Goal: Information Seeking & Learning: Learn about a topic

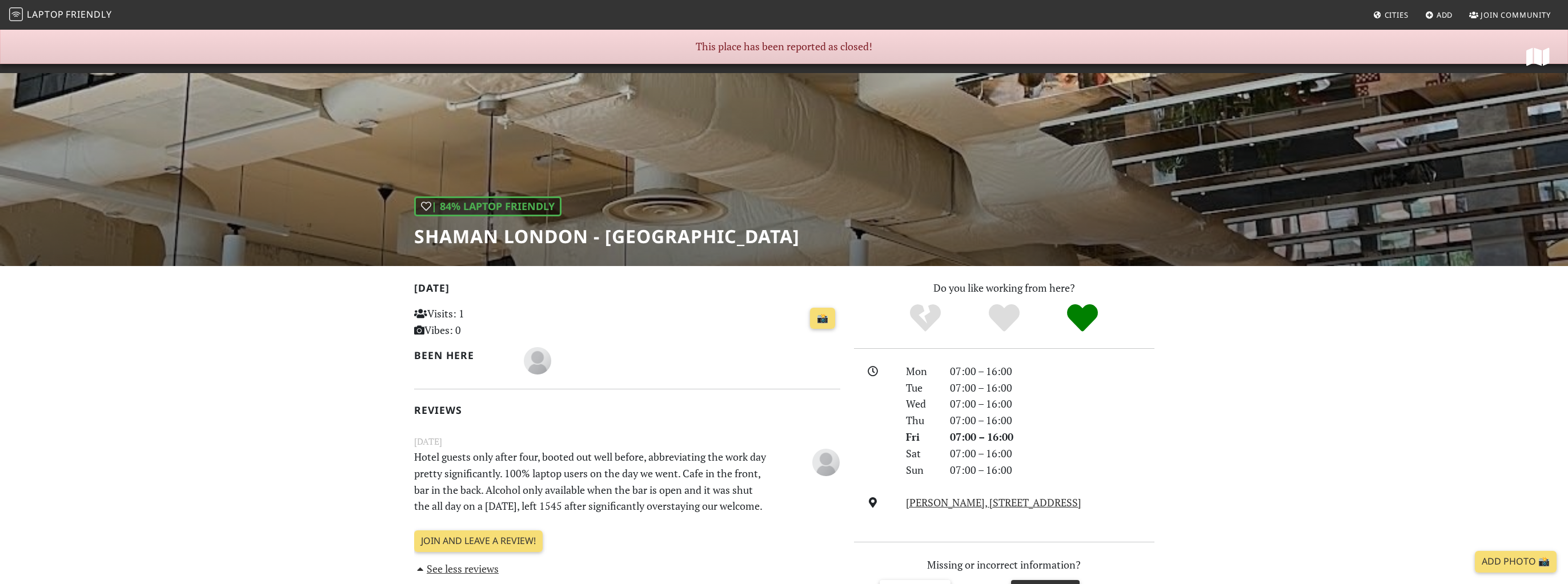
click at [77, 9] on span "Friendly" at bounding box center [88, 15] width 46 height 12
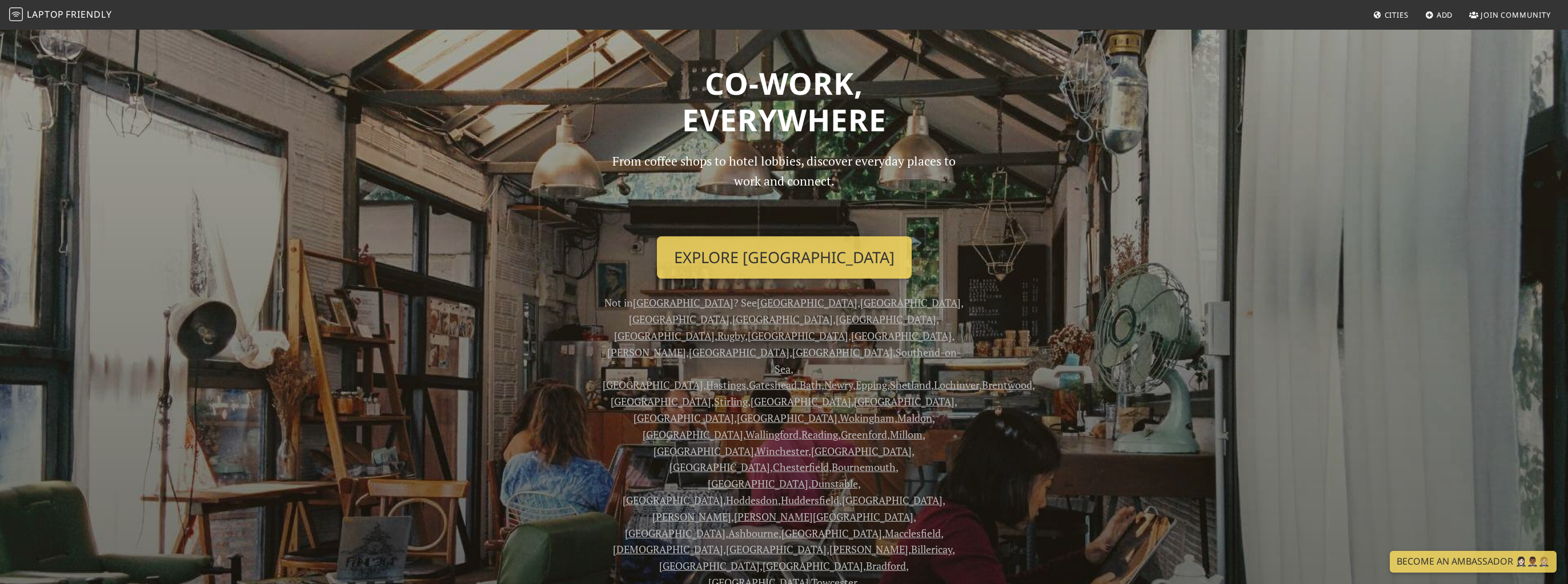
scroll to position [57, 0]
click at [860, 301] on link "London" at bounding box center [910, 302] width 100 height 14
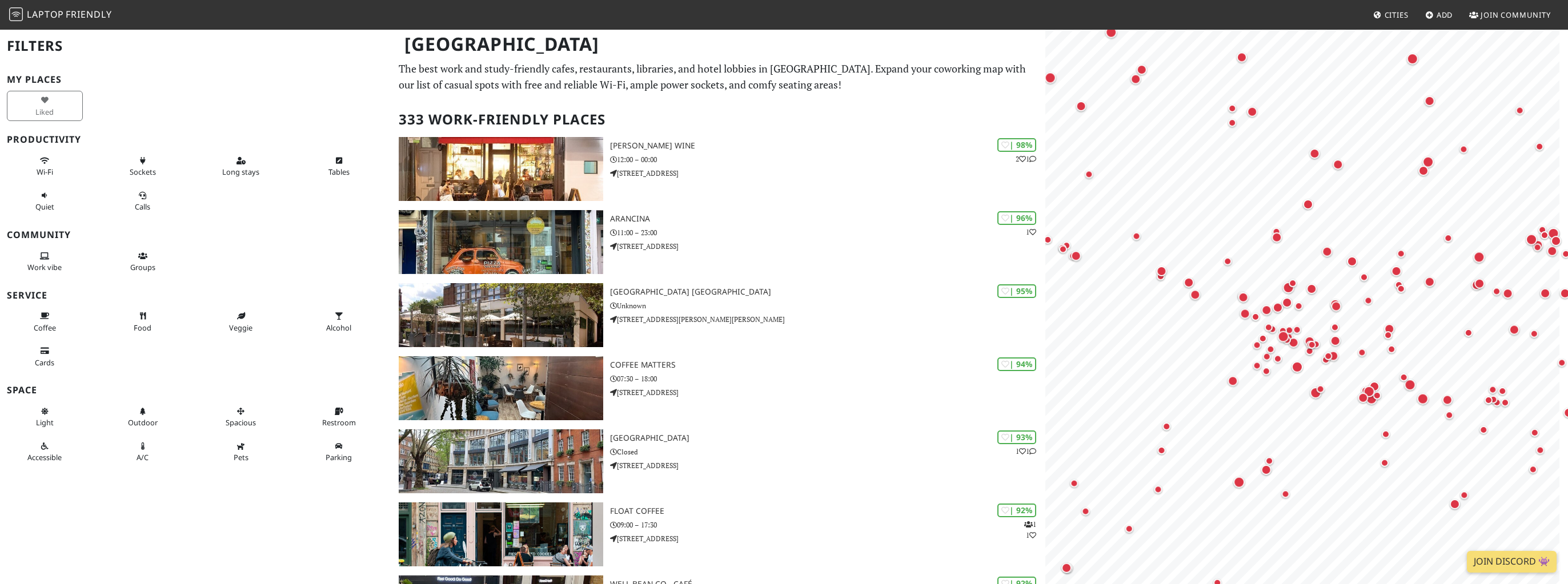
drag, startPoint x: 1395, startPoint y: 333, endPoint x: 1269, endPoint y: 342, distance: 126.3
click at [1328, 342] on div "Map marker" at bounding box center [1335, 341] width 15 height 15
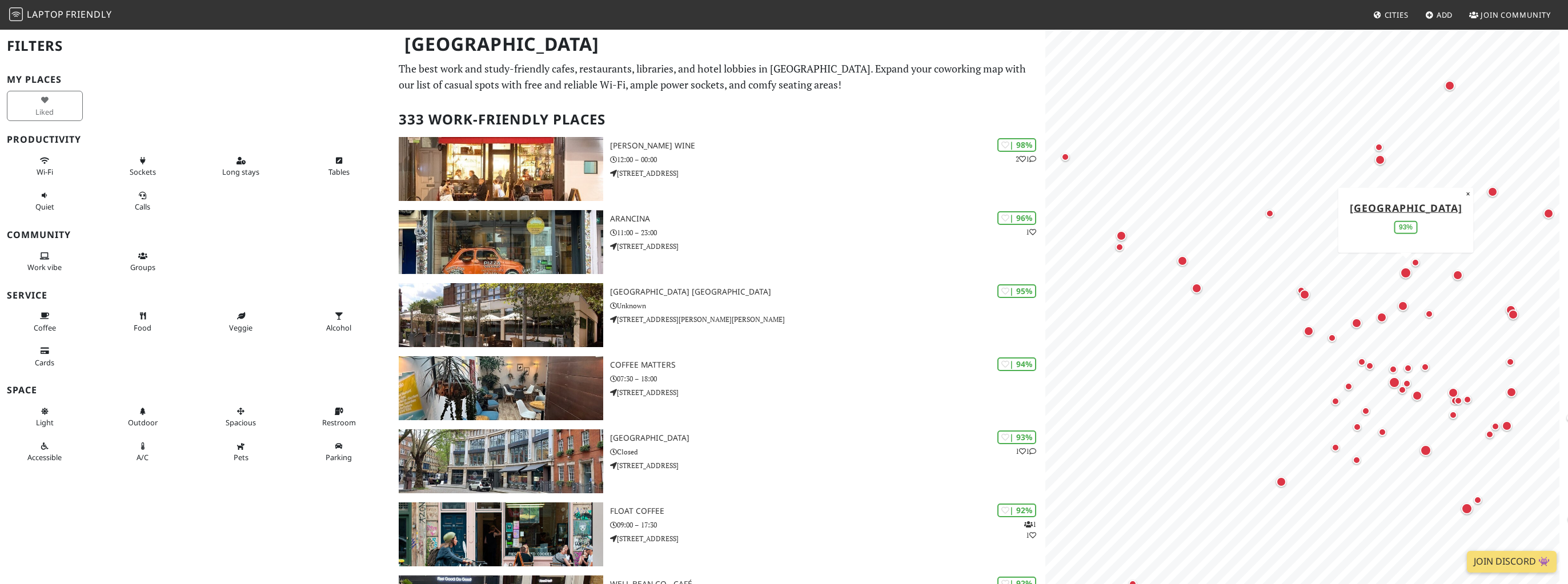
click at [1406, 269] on div "Map marker" at bounding box center [1406, 273] width 12 height 12
click at [1196, 291] on div "Map marker" at bounding box center [1197, 288] width 10 height 10
click at [54, 262] on span "Work vibe" at bounding box center [45, 267] width 35 height 10
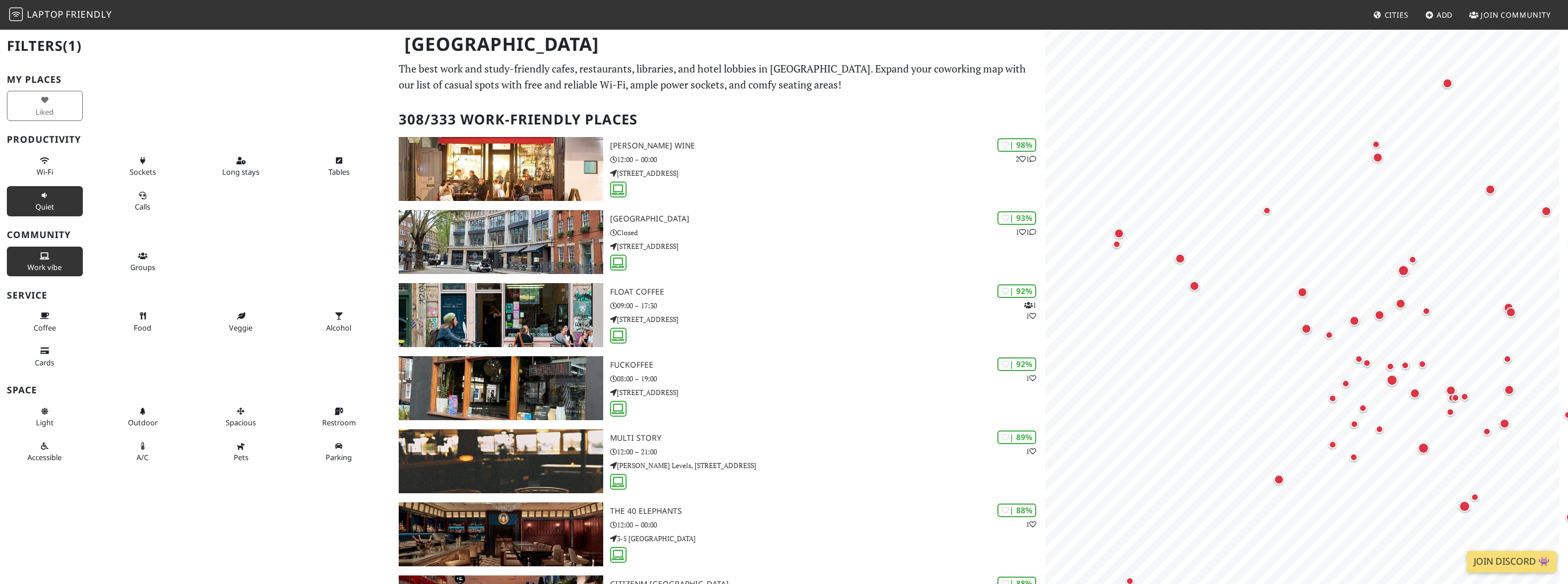
click at [59, 199] on button "Quiet" at bounding box center [45, 201] width 76 height 30
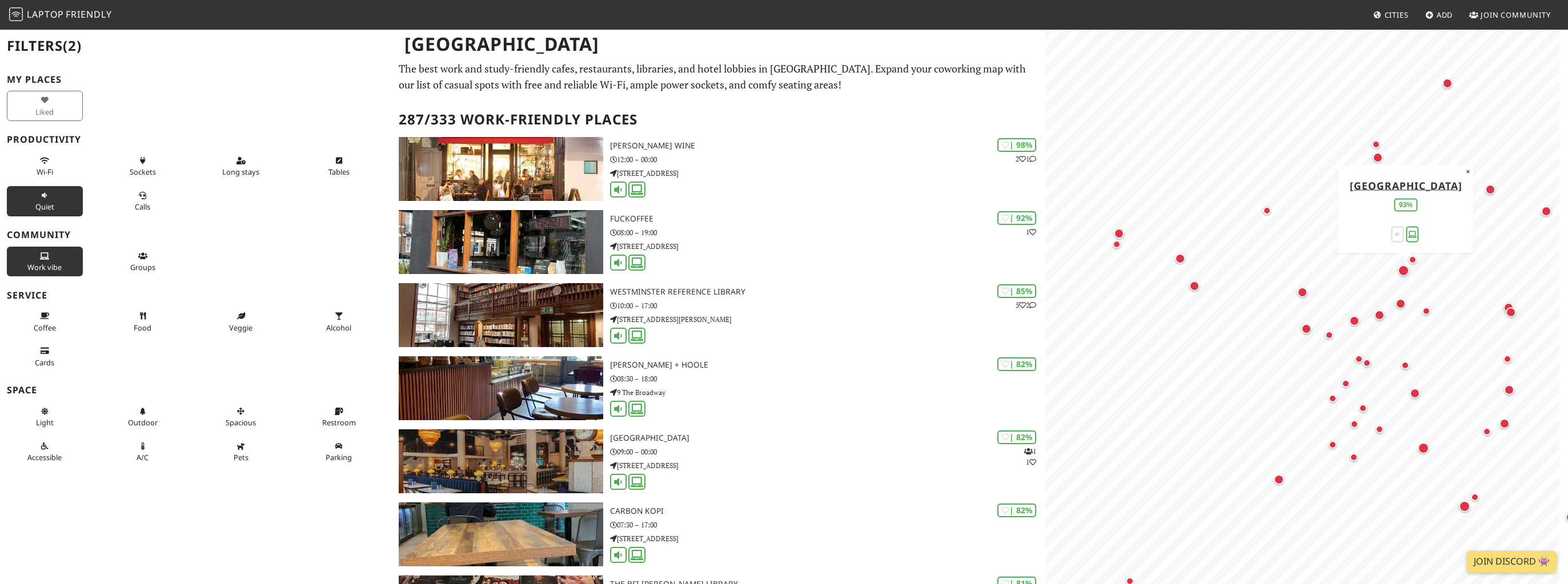
click at [1401, 272] on div "Map marker" at bounding box center [1403, 270] width 12 height 12
click at [1193, 291] on div "Map marker" at bounding box center [1194, 286] width 10 height 10
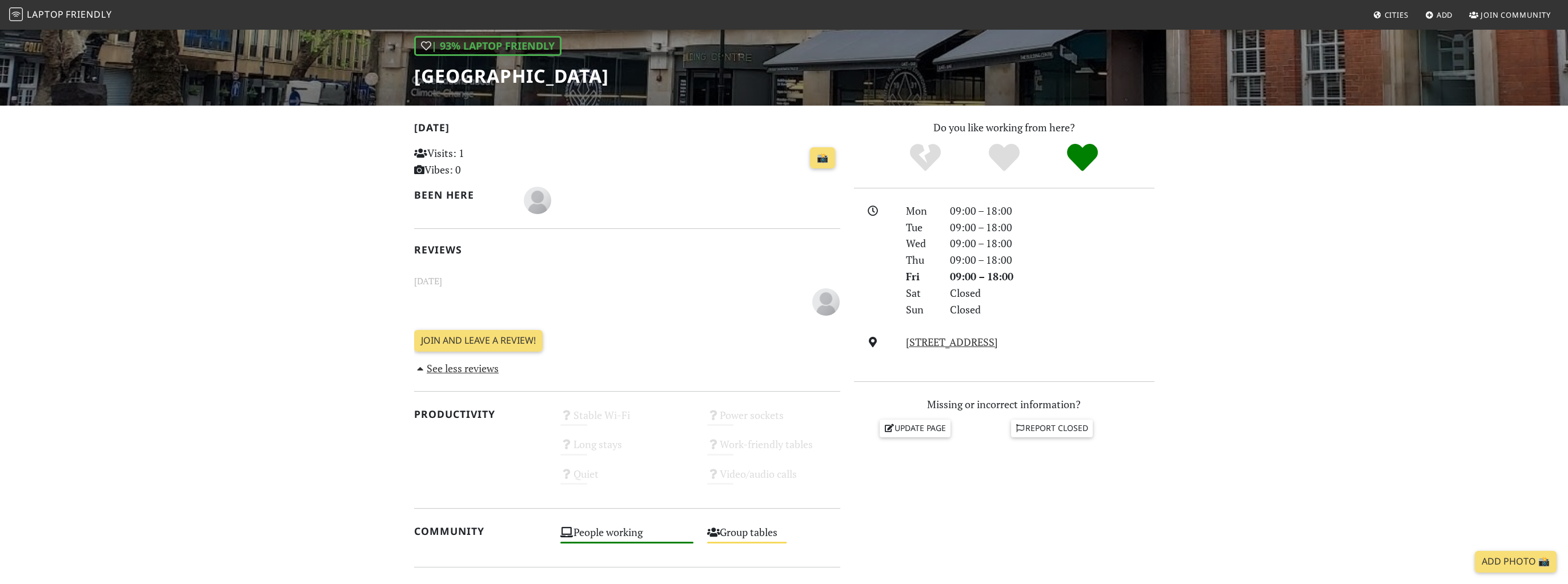
scroll to position [173, 0]
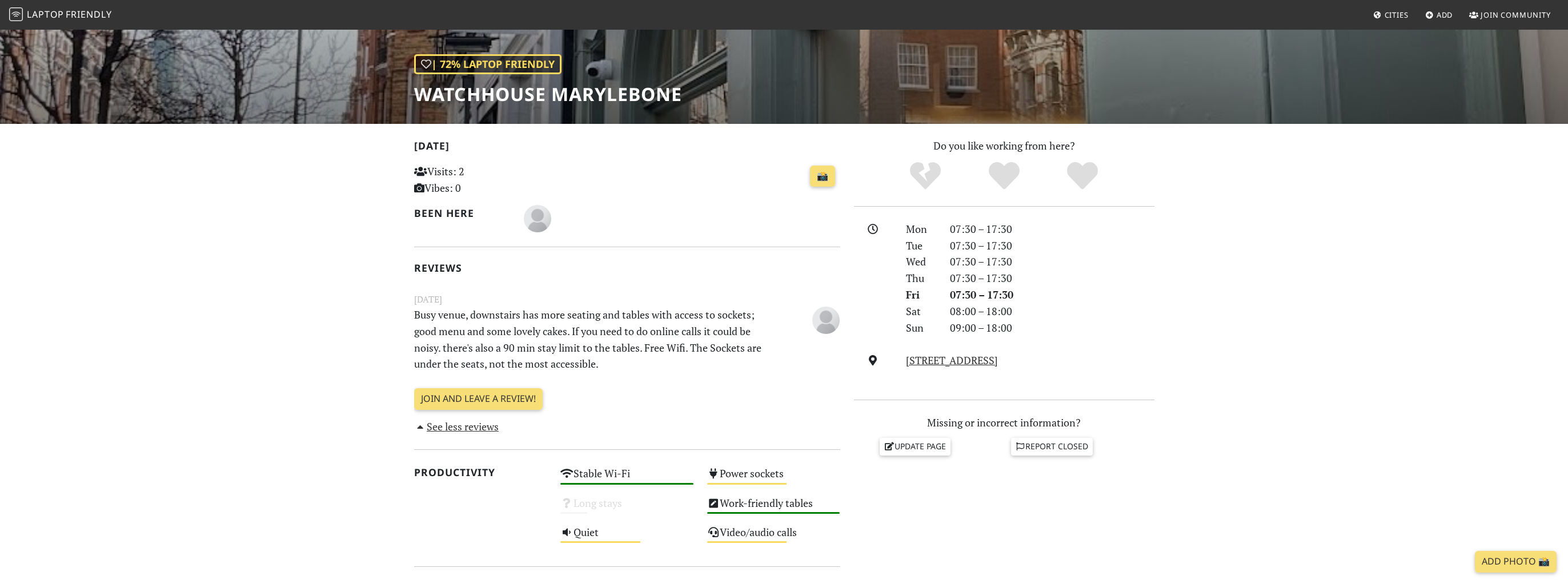
scroll to position [140, 0]
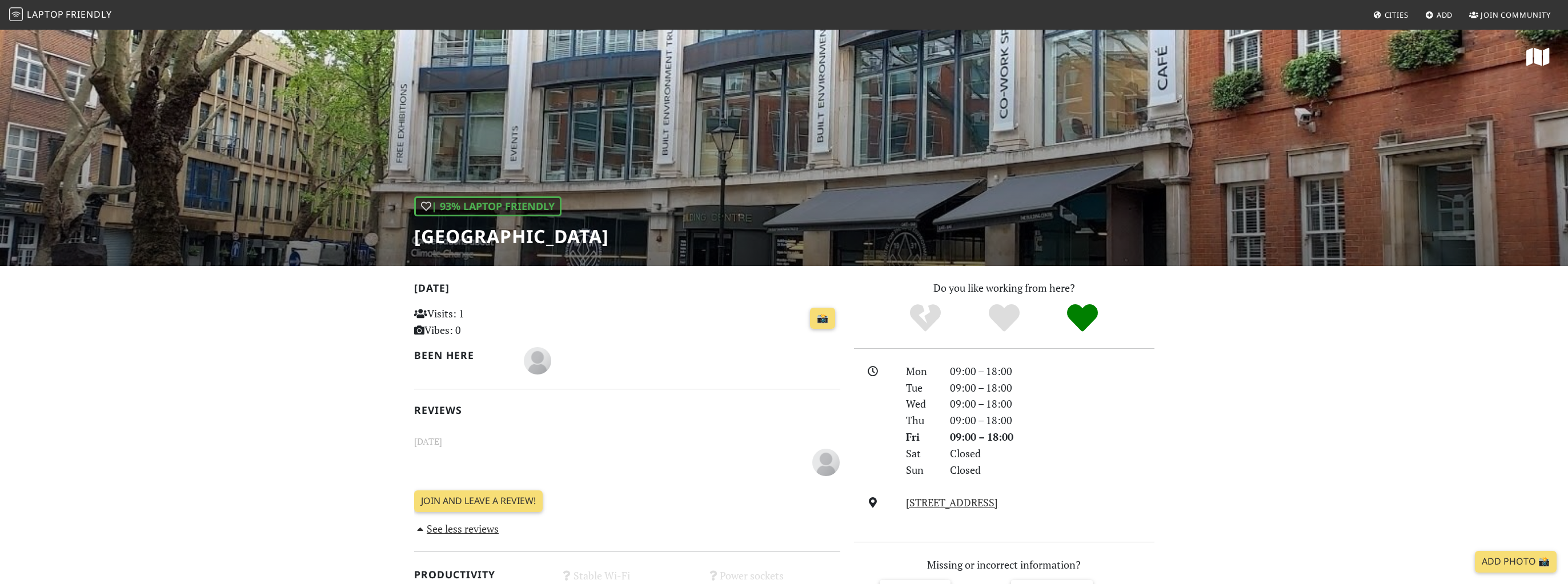
click at [495, 229] on h1 "Building Centre" at bounding box center [512, 236] width 195 height 21
copy div "Building Centre"
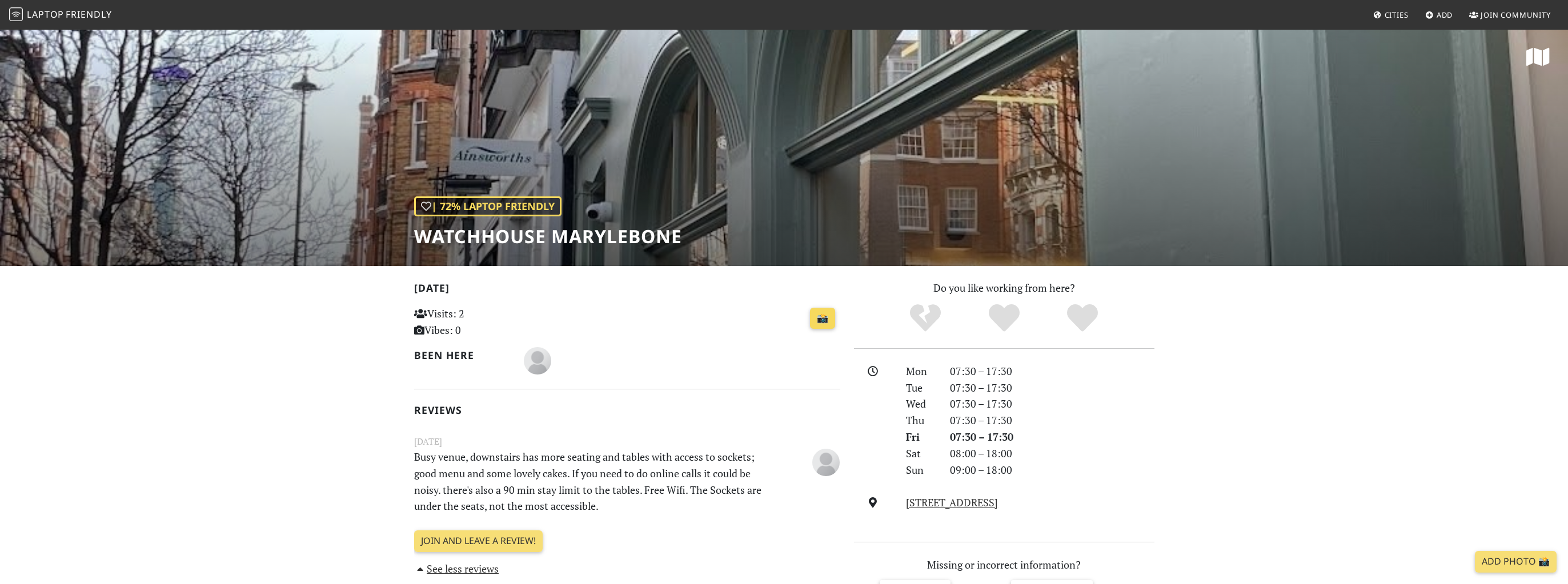
click at [821, 319] on link "📸" at bounding box center [823, 318] width 25 height 21
